Goal: Obtain resource: Obtain resource

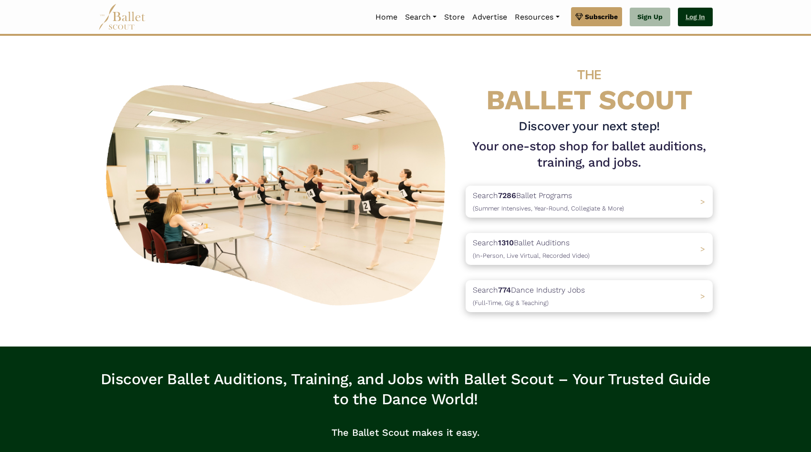
click at [697, 18] on link "Log In" at bounding box center [695, 17] width 35 height 19
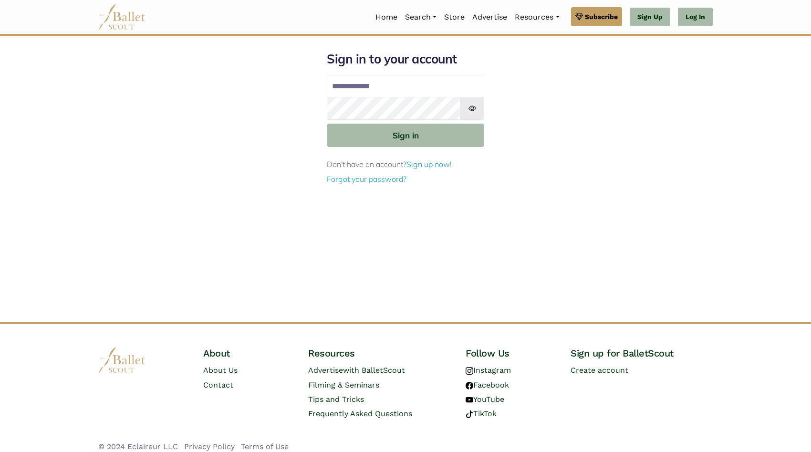
click at [405, 89] on input "Email address" at bounding box center [406, 86] width 158 height 23
type input "**********"
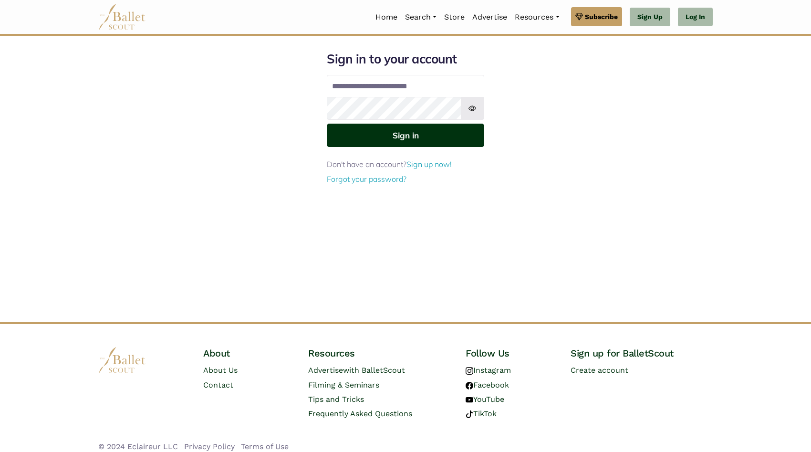
click at [407, 142] on button "Sign in" at bounding box center [406, 135] width 158 height 23
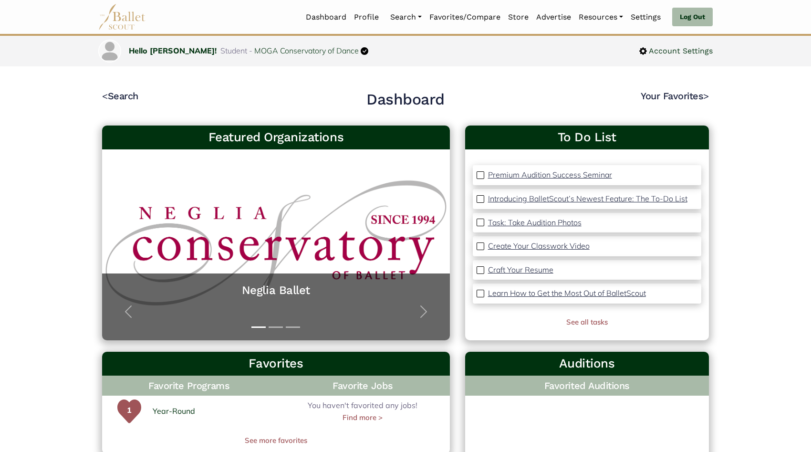
click at [531, 178] on p "Premium Audition Success Seminar" at bounding box center [550, 175] width 124 height 10
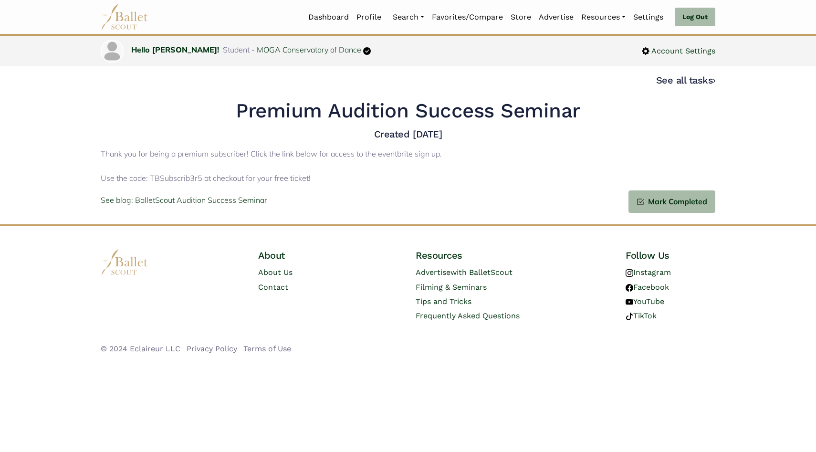
click at [174, 179] on p "Thank you for being a premium subscriber! Click the link below for access to th…" at bounding box center [408, 166] width 615 height 37
copy p "TBSubscrib3r5"
